Goal: Task Accomplishment & Management: Manage account settings

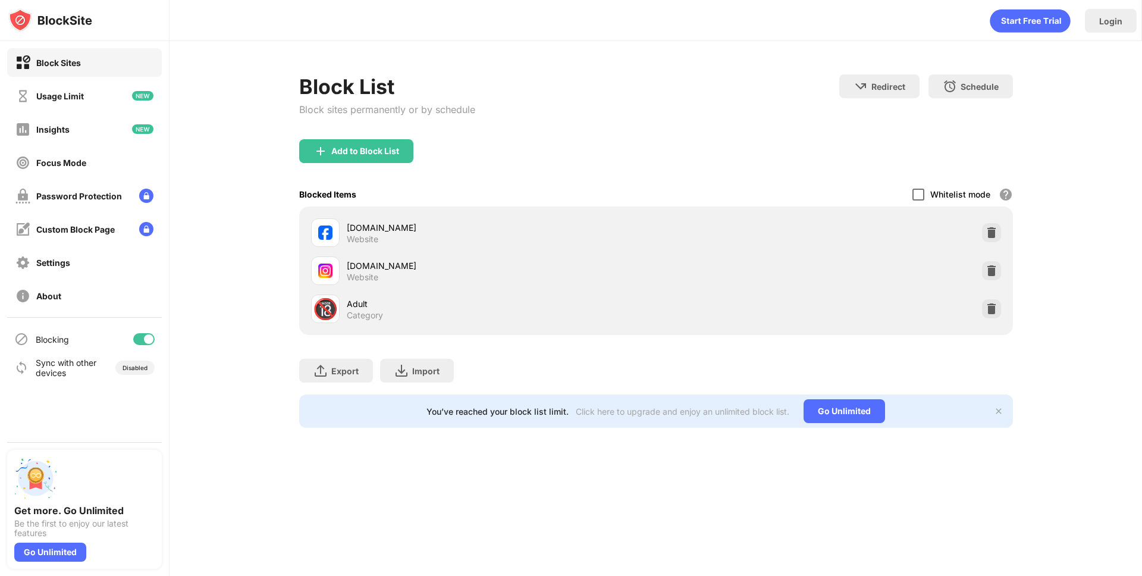
click at [917, 196] on div at bounding box center [918, 194] width 12 height 12
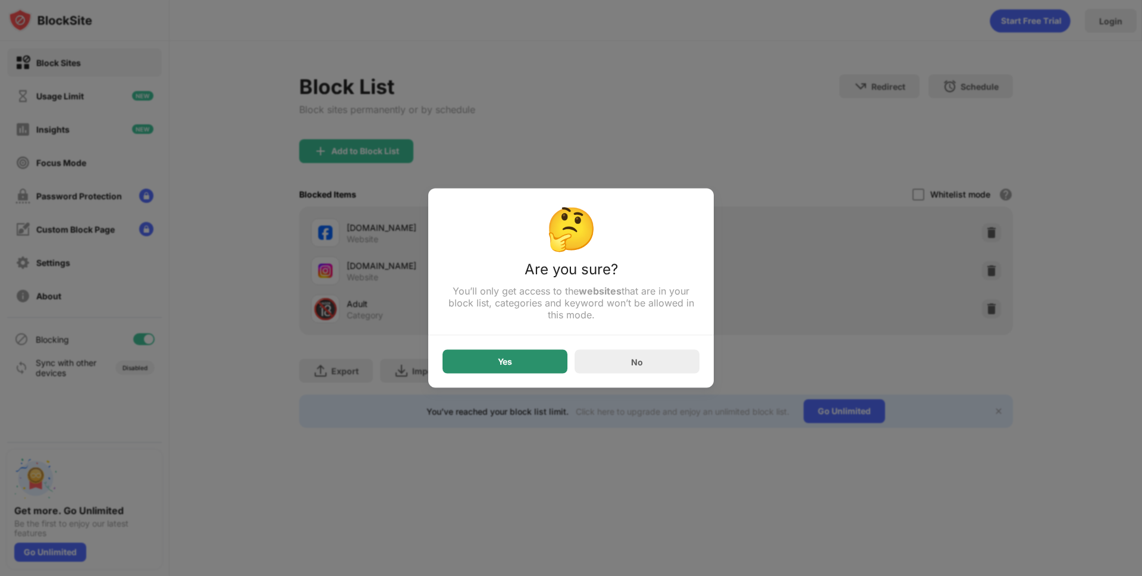
click at [534, 370] on div "Yes" at bounding box center [504, 362] width 125 height 24
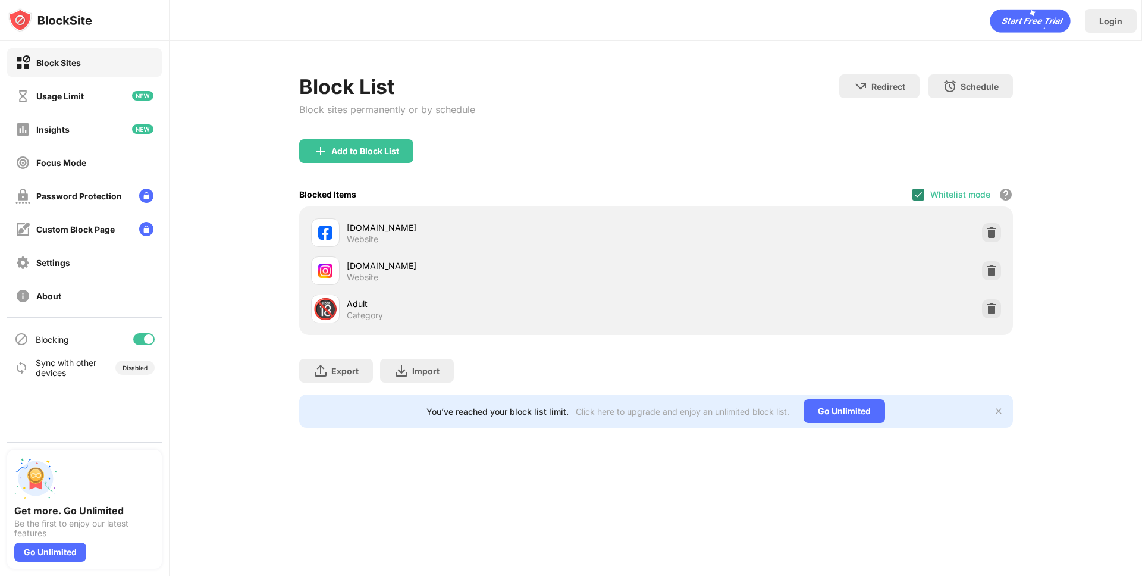
click at [919, 197] on img at bounding box center [918, 195] width 10 height 10
